Goal: Check status: Check status

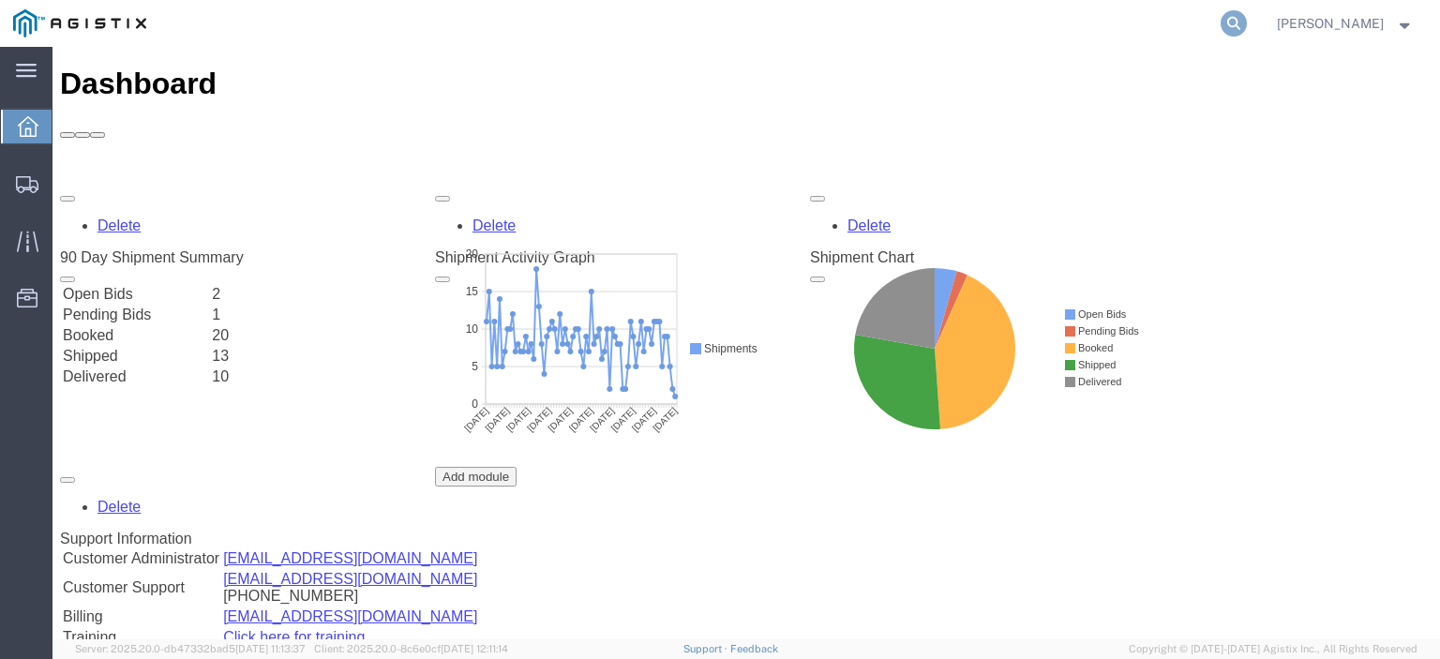
click at [1247, 25] on icon at bounding box center [1233, 23] width 26 height 26
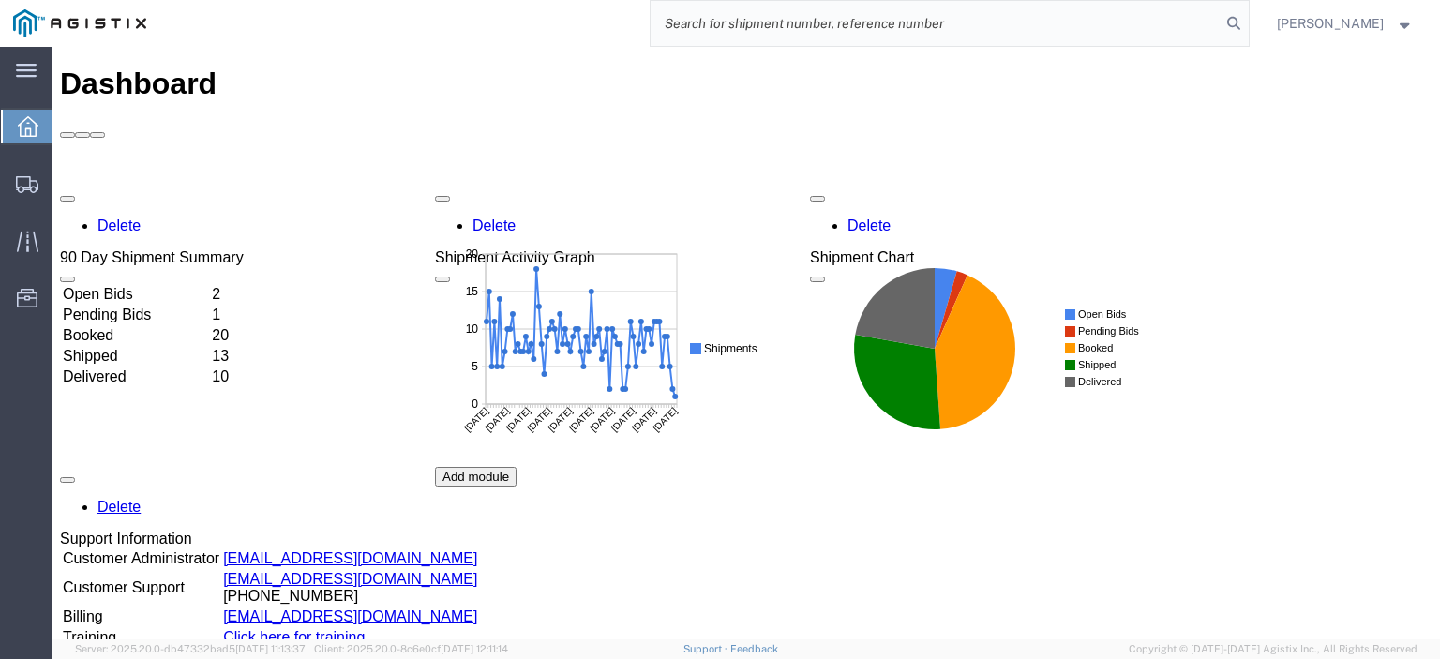
click at [1147, 28] on input "search" at bounding box center [935, 23] width 570 height 45
paste input "57034383"
type input "57034383"
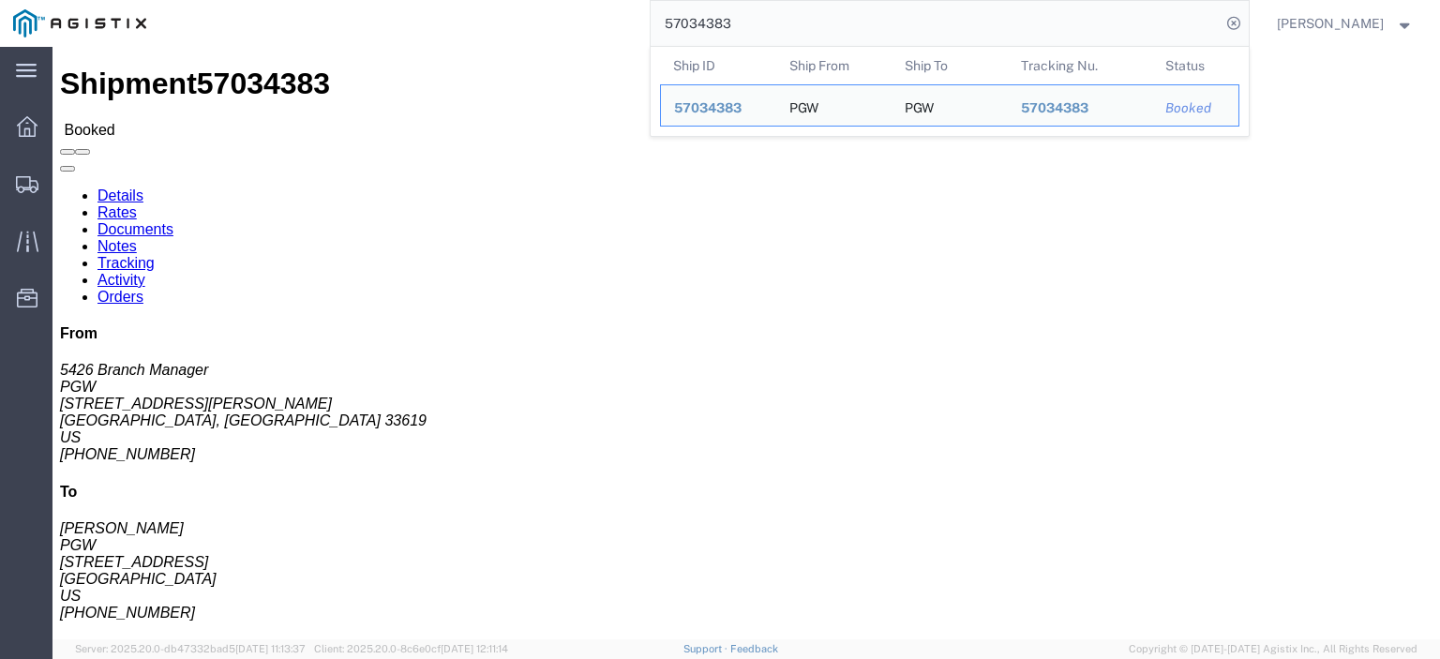
drag, startPoint x: 105, startPoint y: 234, endPoint x: 10, endPoint y: 231, distance: 94.7
click div "Ship From PGW (5426 Branch Manager) [STREET_ADDRESS][PERSON_NAME] [PHONE_NUMBER…"
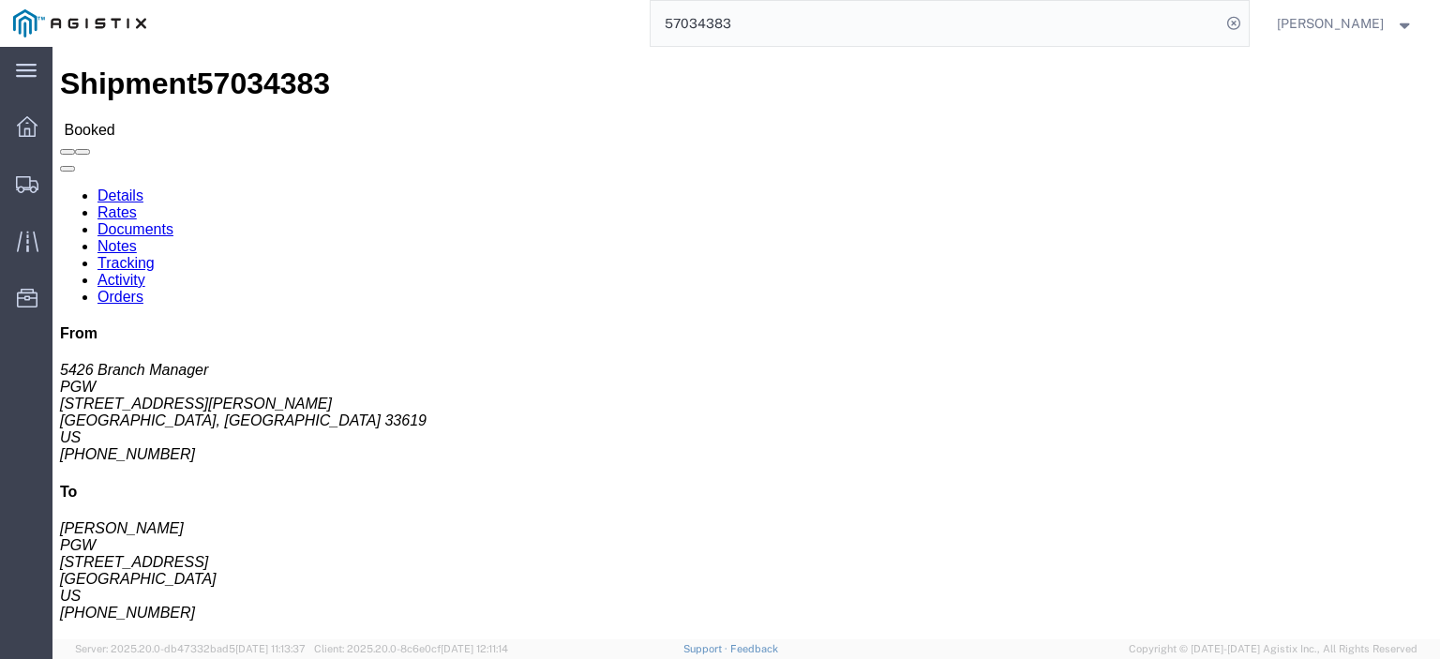
click address "PGW (5426 Branch Manager) [STREET_ADDRESS][PERSON_NAME] [PHONE_NUMBER] [EMAIL_A…"
drag, startPoint x: 103, startPoint y: 237, endPoint x: 41, endPoint y: 218, distance: 64.6
click address "PGW (5426 Branch Manager) [STREET_ADDRESS][PERSON_NAME] [PHONE_NUMBER] [EMAIL_A…"
drag, startPoint x: 102, startPoint y: 271, endPoint x: 13, endPoint y: 262, distance: 89.4
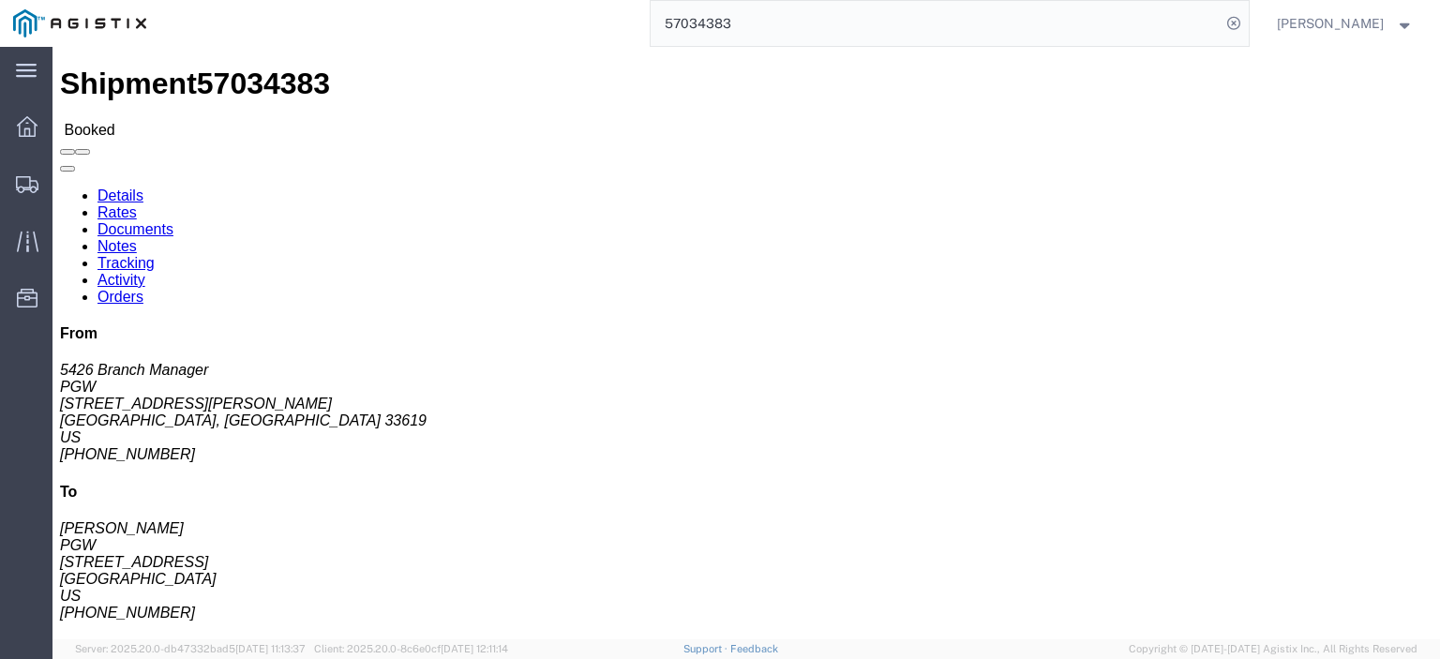
click div "Ship From PGW (5426 Branch Manager) [STREET_ADDRESS][PERSON_NAME] [PHONE_NUMBER…"
click address "PGW (5426 Branch Manager) [STREET_ADDRESS][PERSON_NAME] [PHONE_NUMBER] [EMAIL_A…"
drag, startPoint x: 107, startPoint y: 240, endPoint x: 21, endPoint y: 223, distance: 87.9
click address "PGW (5426 Branch Manager) [STREET_ADDRESS][PERSON_NAME] [PHONE_NUMBER] [EMAIL_A…"
copy address "[STREET_ADDRESS][PERSON_NAME]"
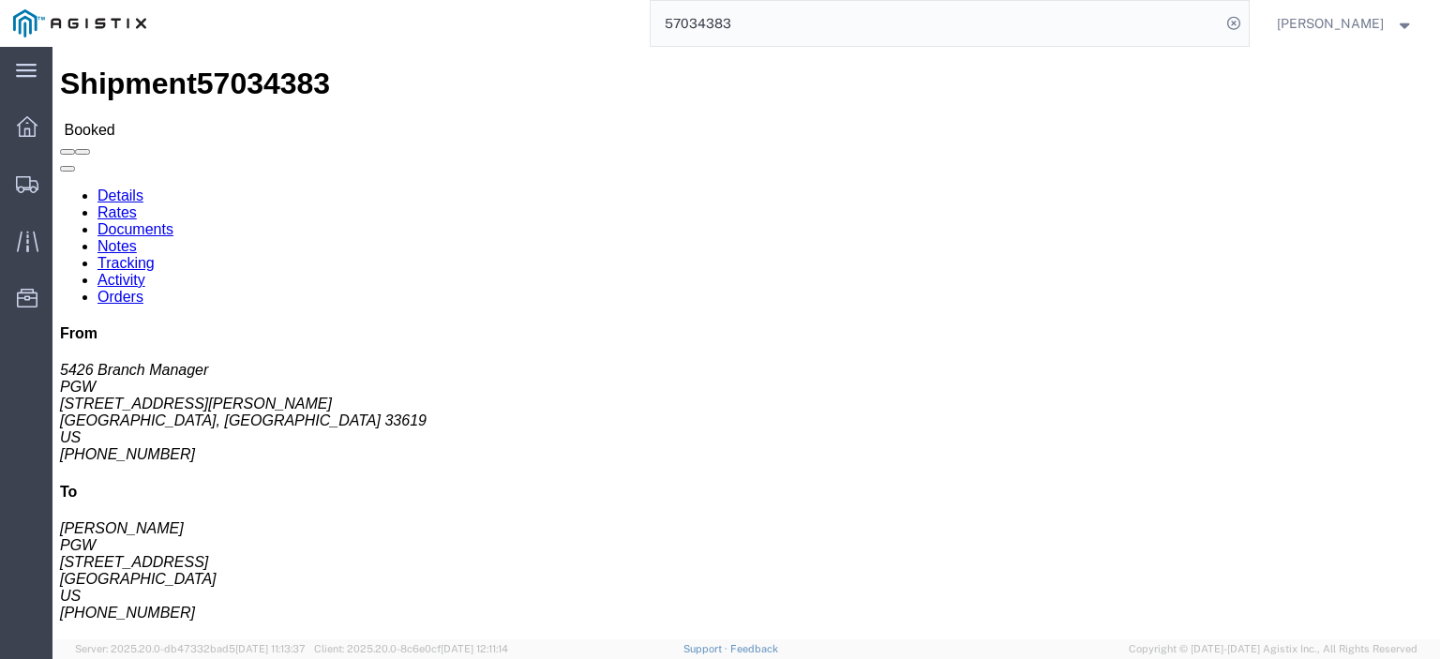
drag, startPoint x: 52, startPoint y: 192, endPoint x: 5, endPoint y: 176, distance: 50.4
click div "Ship From PGW (5426 Branch Manager) [STREET_ADDRESS][PERSON_NAME] [PHONE_NUMBER…"
copy address "PGW (5426 Branch Manager) 5426"
drag, startPoint x: 136, startPoint y: 259, endPoint x: -15, endPoint y: 256, distance: 150.9
click html "Shipment 57034383 Booked Details Rates Documents Notes Tracking Activity Orders…"
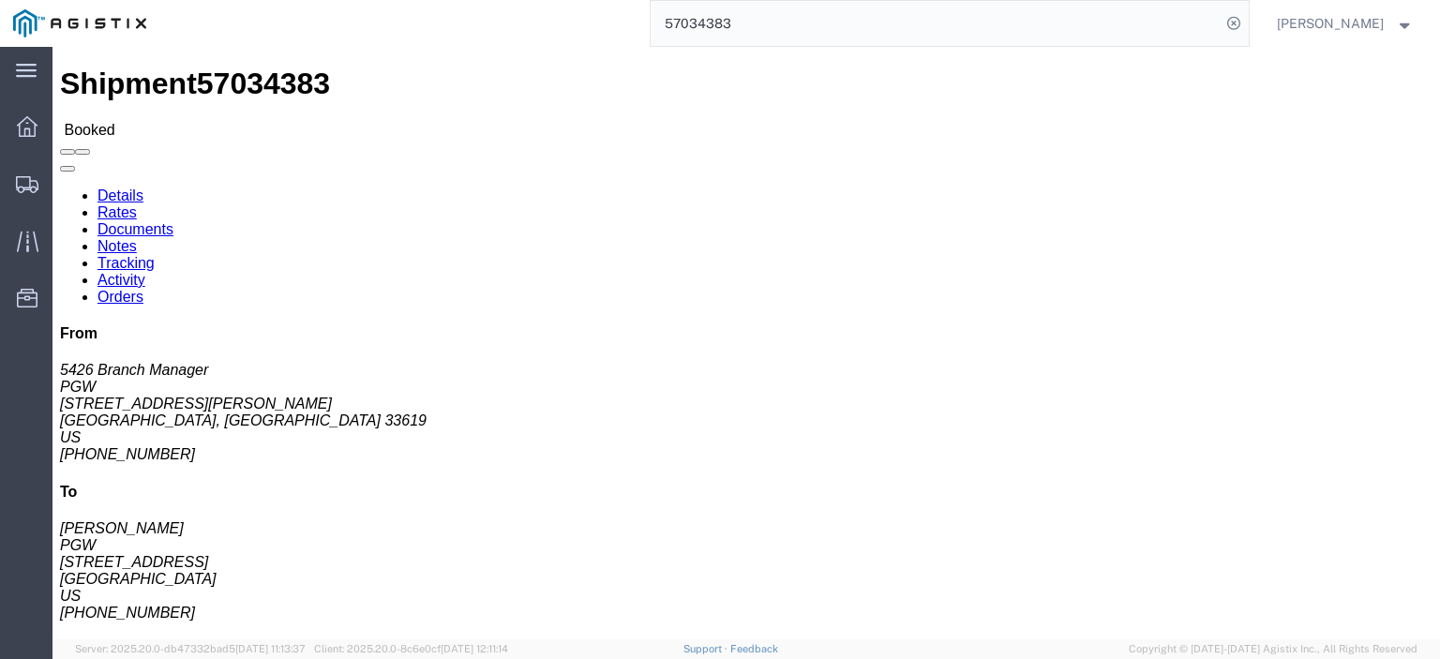
copy address "[GEOGRAPHIC_DATA], [GEOGRAPHIC_DATA] 33619"
drag, startPoint x: 380, startPoint y: 218, endPoint x: 285, endPoint y: 220, distance: 94.7
click address "PGW ([PERSON_NAME]) [STREET_ADDRESS] [PHONE_NUMBER] [EMAIL_ADDRESS][DOMAIN_NAME]"
copy address "[STREET_ADDRESS]"
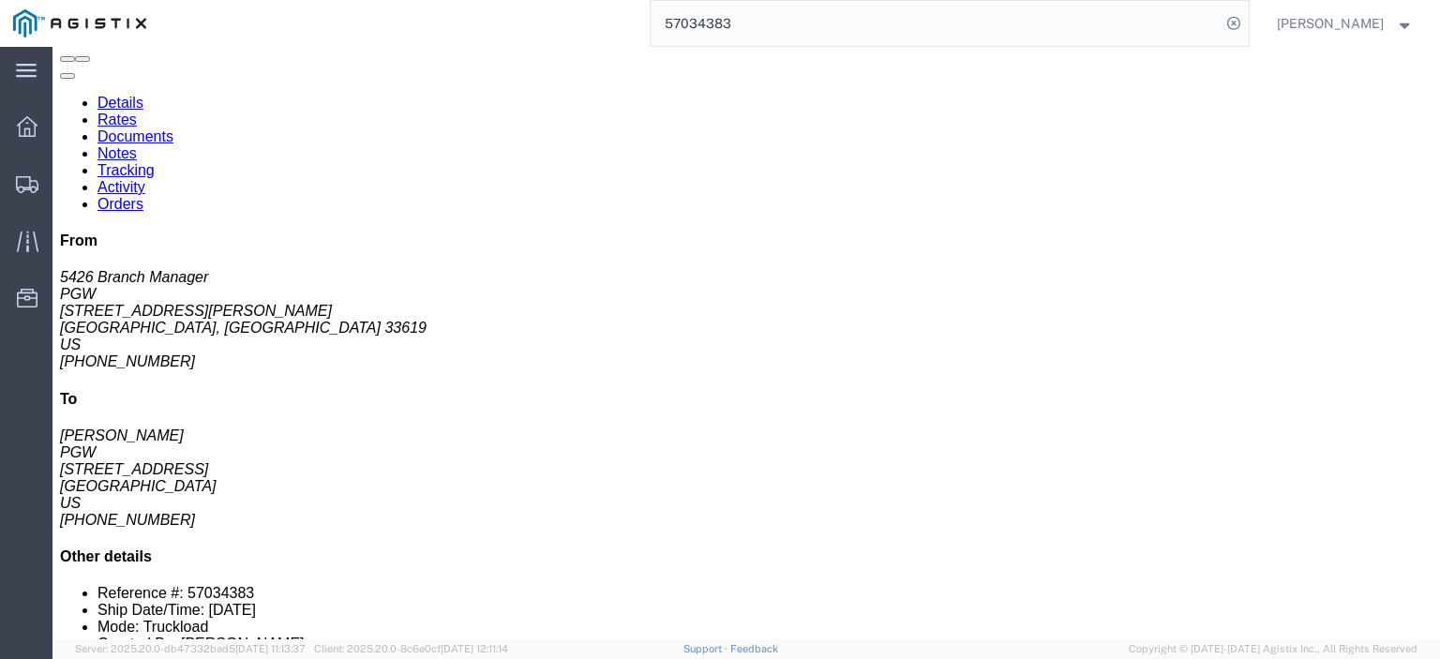
scroll to position [94, 0]
click link "Rates"
